Goal: Information Seeking & Learning: Understand process/instructions

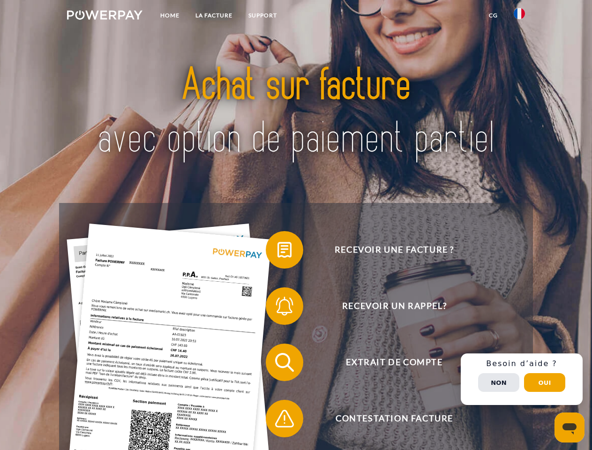
click at [105, 16] on img at bounding box center [104, 14] width 75 height 9
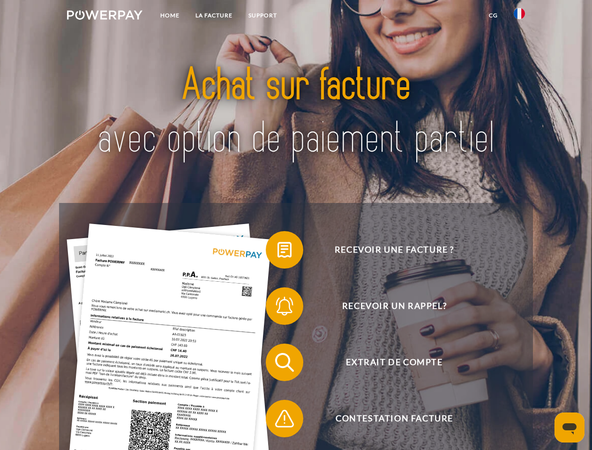
click at [519, 16] on img at bounding box center [519, 13] width 11 height 11
click at [493, 15] on link "CG" at bounding box center [493, 15] width 25 height 17
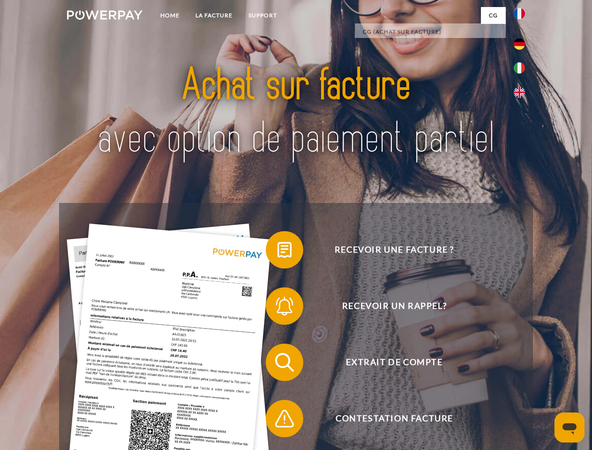
click at [277, 252] on span at bounding box center [270, 249] width 47 height 47
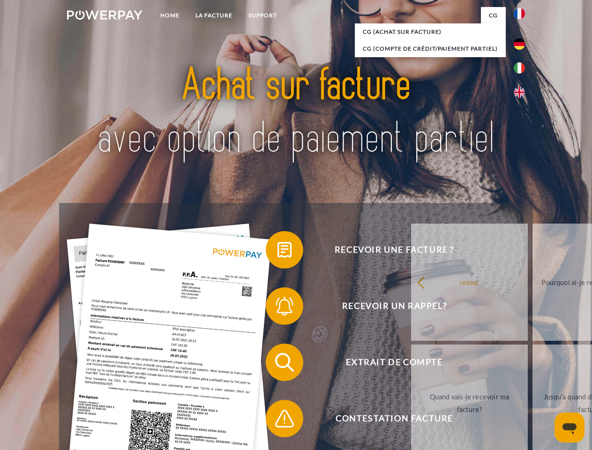
click at [277, 308] on span at bounding box center [270, 306] width 47 height 47
click at [532, 364] on link "Jusqu'à quand dois-je payer ma facture?" at bounding box center [590, 402] width 117 height 117
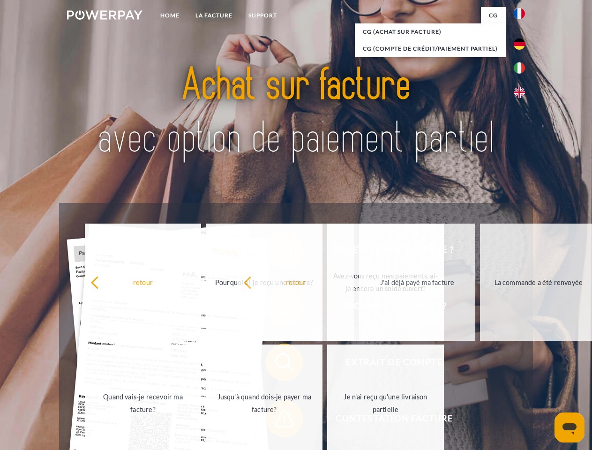
click at [277, 420] on span at bounding box center [270, 418] width 47 height 47
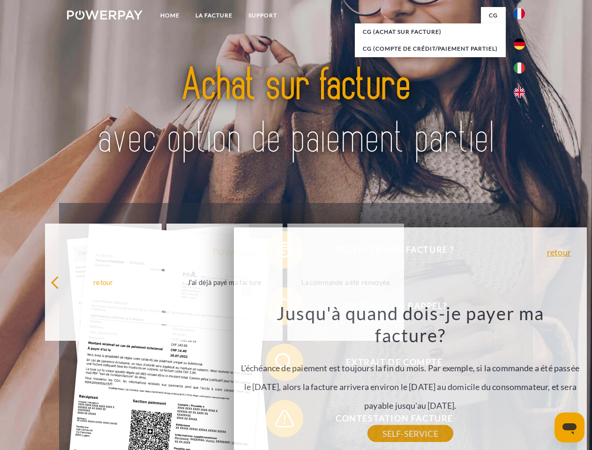
click at [522, 379] on div "Recevoir une facture ? Recevoir un rappel? Extrait de compte retour" at bounding box center [295, 390] width 473 height 375
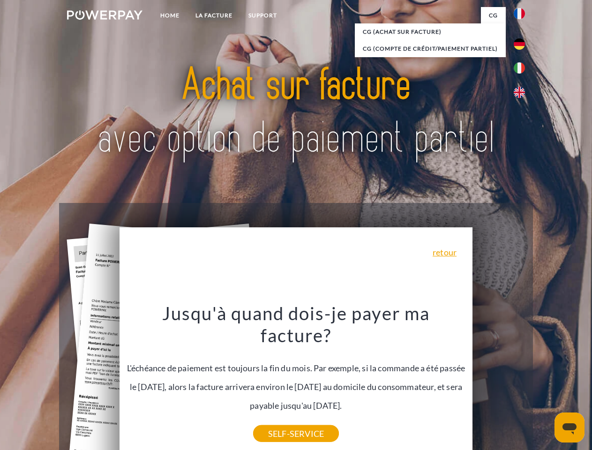
click at [499, 381] on span "Extrait de compte" at bounding box center [394, 362] width 230 height 37
click at [545, 382] on header "Home LA FACTURE Support" at bounding box center [296, 323] width 592 height 647
